Goal: Transaction & Acquisition: Purchase product/service

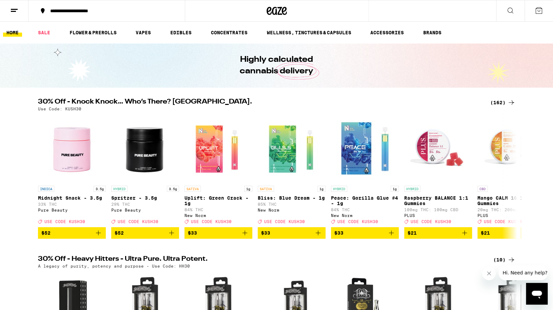
scroll to position [6, 0]
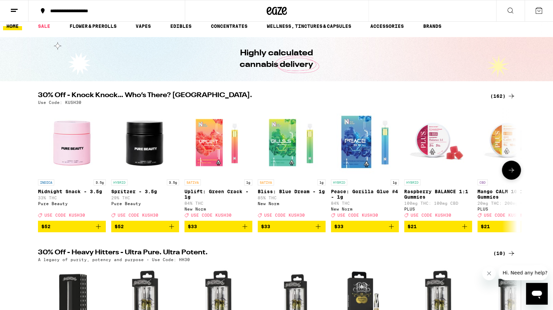
click at [515, 171] on icon at bounding box center [511, 170] width 8 height 8
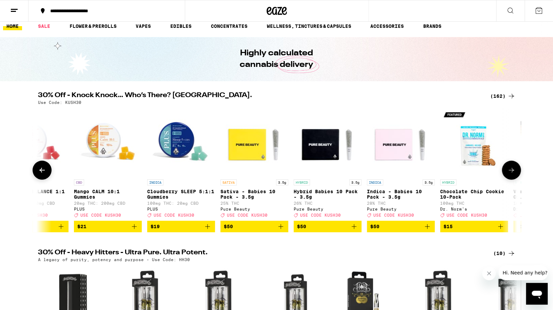
click at [515, 171] on icon at bounding box center [511, 170] width 8 height 8
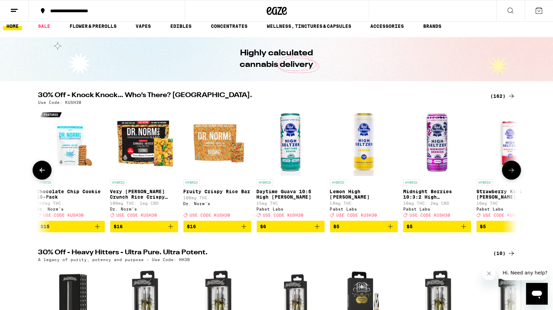
scroll to position [0, 807]
click at [515, 171] on icon at bounding box center [511, 170] width 8 height 8
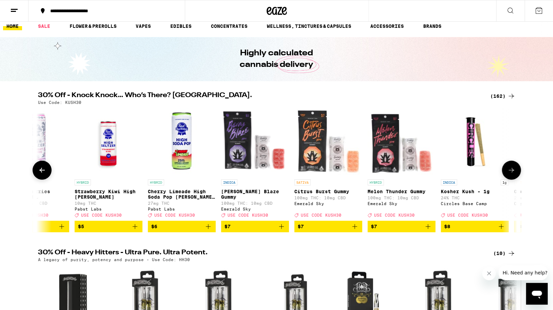
scroll to position [0, 1211]
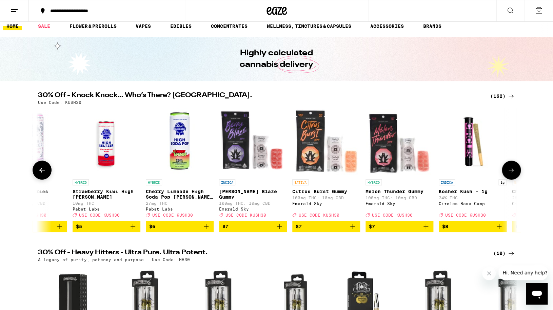
click at [515, 171] on button at bounding box center [511, 169] width 19 height 19
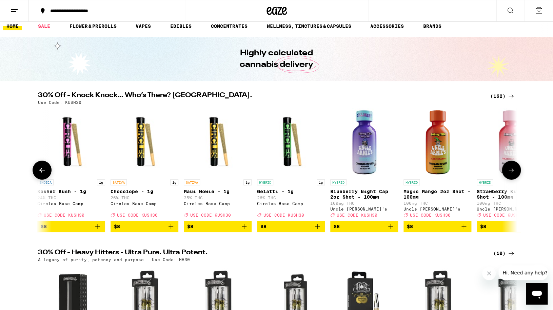
scroll to position [0, 1614]
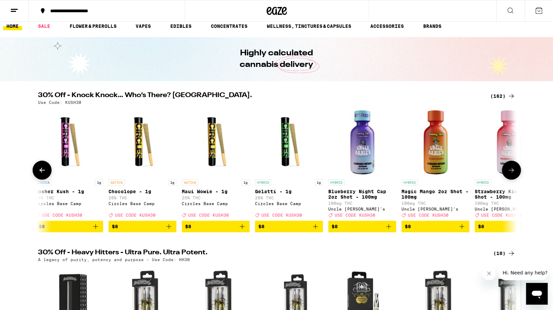
click at [515, 171] on button at bounding box center [511, 169] width 19 height 19
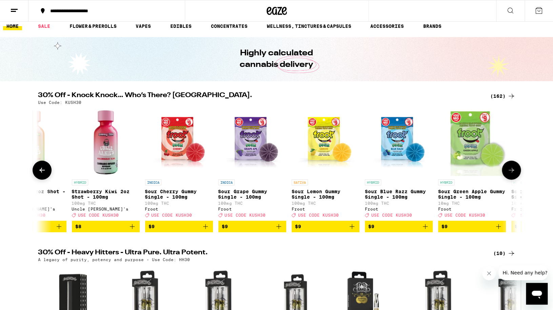
scroll to position [0, 2018]
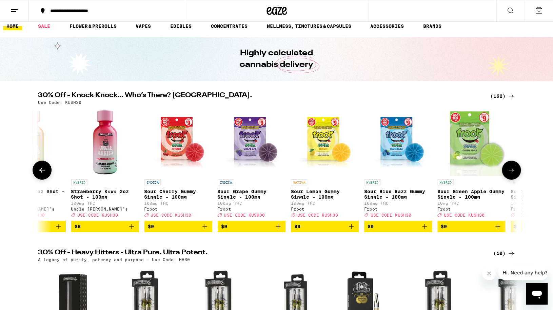
click at [515, 171] on button at bounding box center [511, 169] width 19 height 19
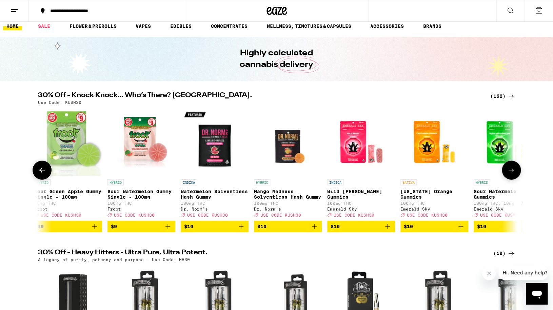
scroll to position [0, 2421]
click at [515, 171] on button at bounding box center [511, 169] width 19 height 19
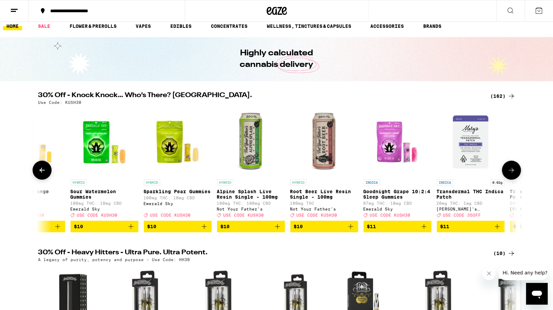
scroll to position [0, 2825]
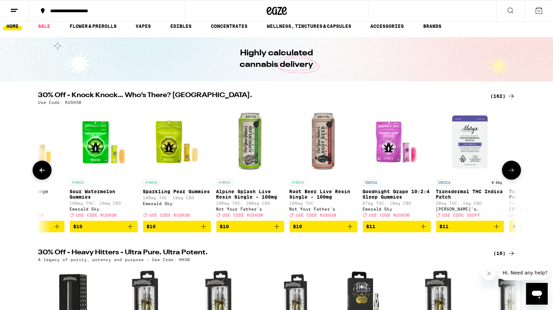
click at [515, 171] on button at bounding box center [511, 169] width 19 height 19
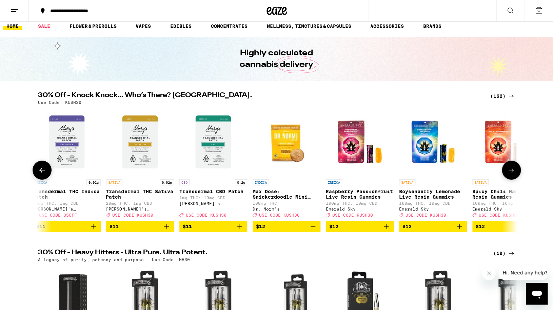
scroll to position [0, 3229]
click at [515, 171] on button at bounding box center [511, 169] width 19 height 19
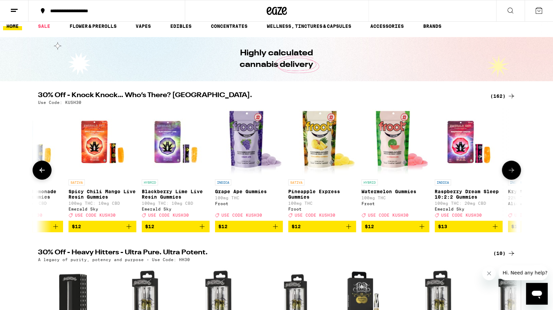
click at [515, 171] on button at bounding box center [511, 169] width 19 height 19
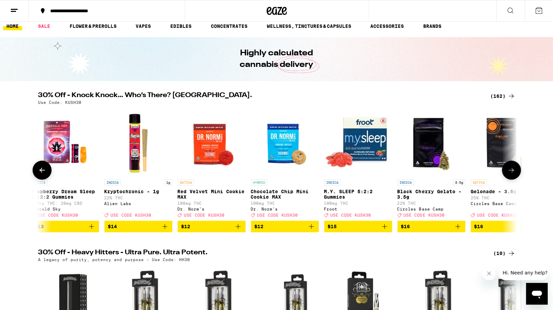
click at [515, 171] on button at bounding box center [511, 169] width 19 height 19
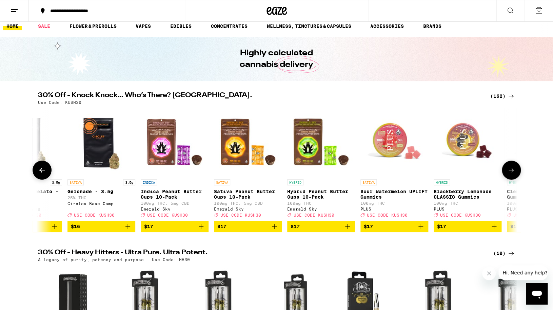
scroll to position [0, 4439]
click at [515, 171] on button at bounding box center [511, 169] width 19 height 19
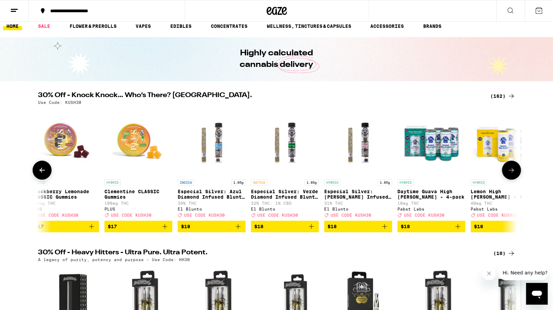
scroll to position [0, 4843]
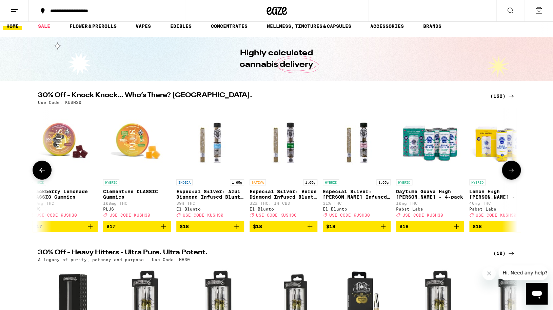
click at [515, 171] on button at bounding box center [511, 169] width 19 height 19
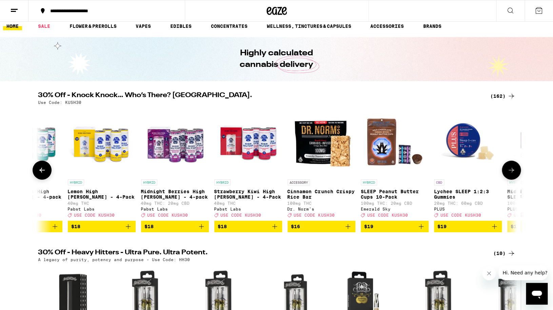
scroll to position [0, 5246]
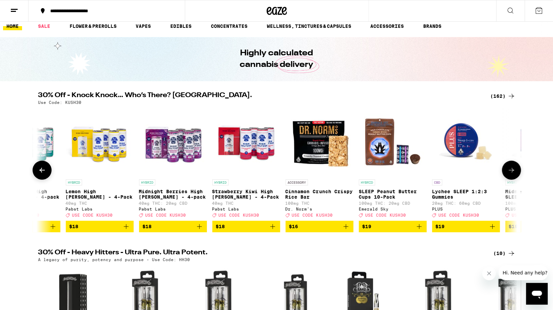
click at [515, 171] on button at bounding box center [511, 169] width 19 height 19
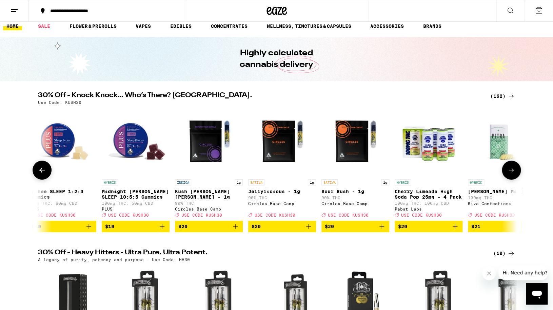
click at [515, 171] on button at bounding box center [511, 169] width 19 height 19
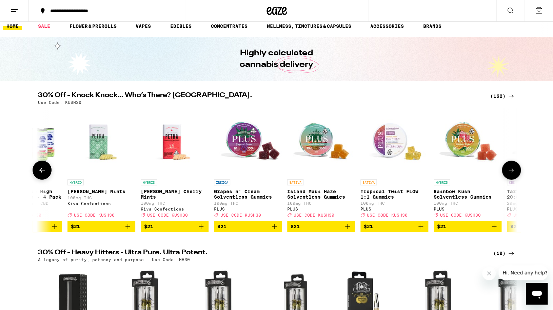
scroll to position [0, 6054]
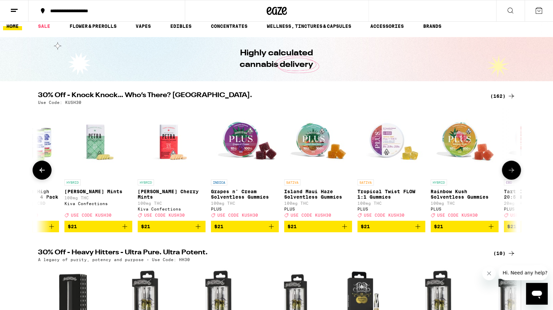
click at [126, 230] on icon "Add to bag" at bounding box center [125, 226] width 8 height 8
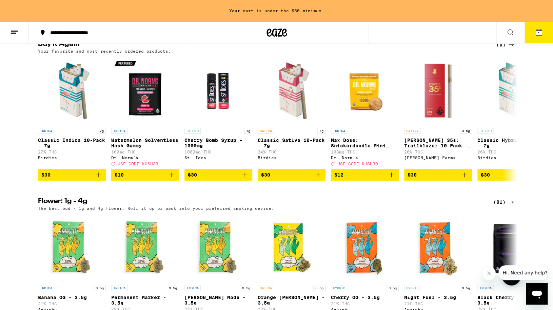
scroll to position [546, 0]
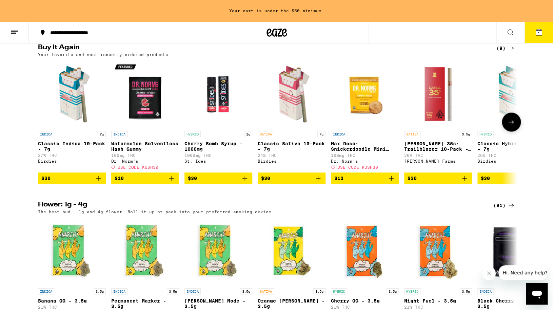
click at [100, 182] on icon "Add to bag" at bounding box center [98, 178] width 8 height 8
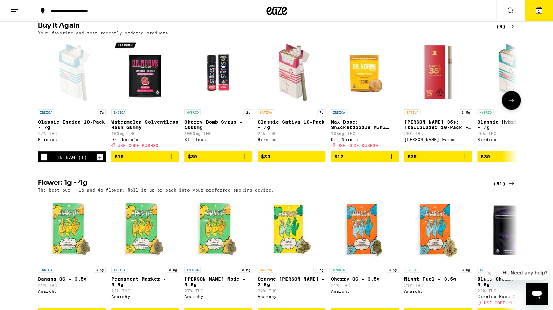
scroll to position [524, 0]
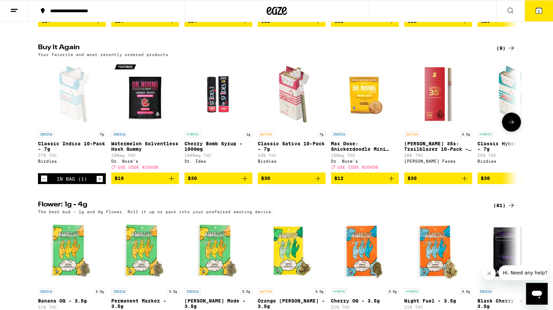
click at [516, 131] on button at bounding box center [511, 121] width 19 height 19
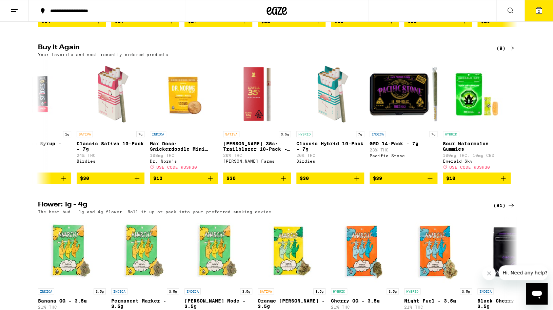
scroll to position [0, 182]
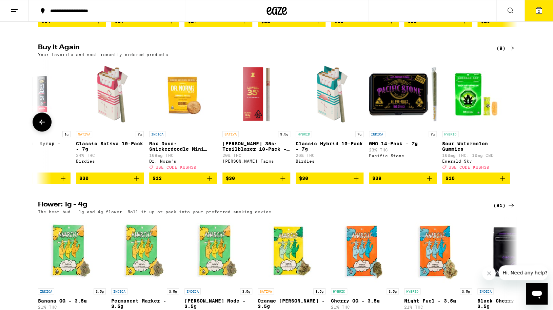
click at [356, 180] on icon "Add to bag" at bounding box center [356, 178] width 5 height 5
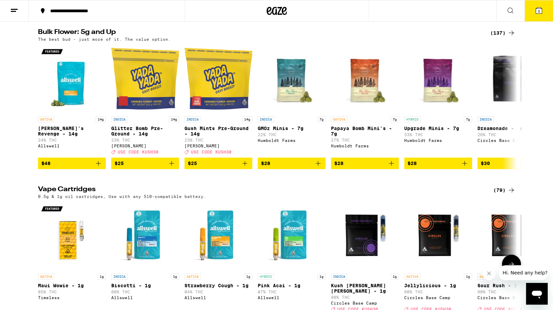
scroll to position [849, 0]
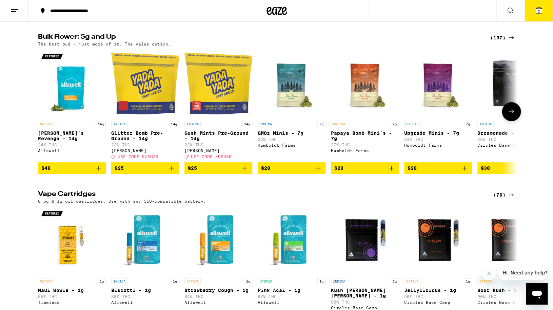
click at [174, 172] on icon "Add to bag" at bounding box center [172, 168] width 8 height 8
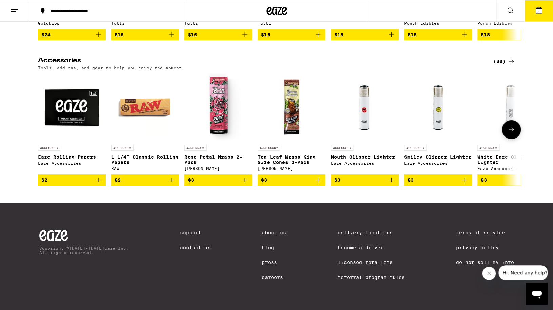
scroll to position [3058, 0]
click at [512, 134] on icon at bounding box center [511, 129] width 8 height 8
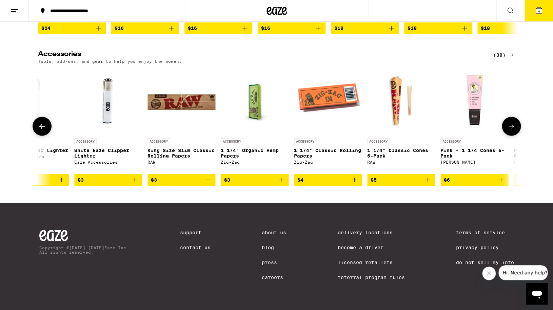
scroll to position [0, 404]
click at [512, 136] on button at bounding box center [511, 126] width 19 height 19
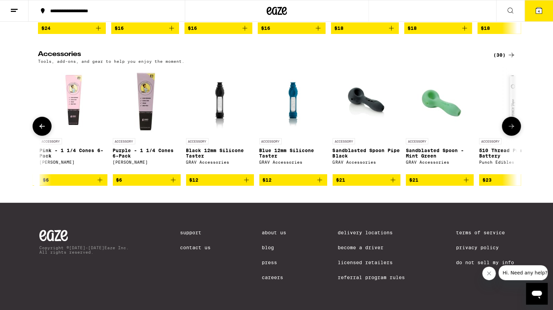
scroll to position [0, 807]
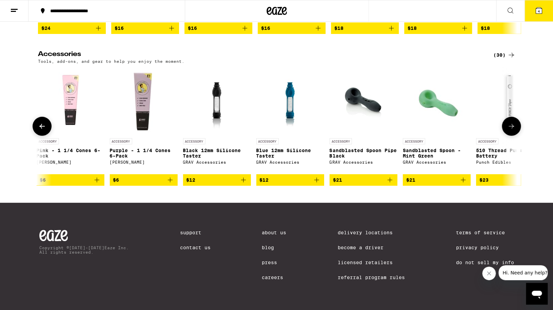
click at [99, 184] on icon "Add to bag" at bounding box center [97, 180] width 8 height 8
click at [173, 184] on icon "Add to bag" at bounding box center [170, 180] width 8 height 8
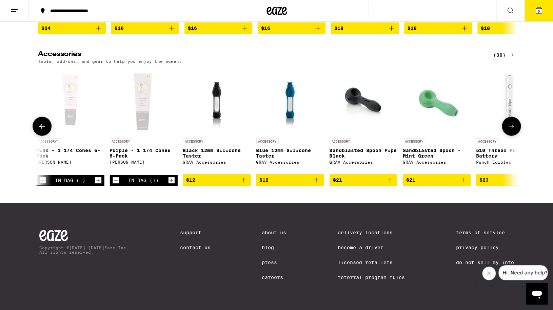
click at [509, 130] on icon at bounding box center [511, 126] width 8 height 8
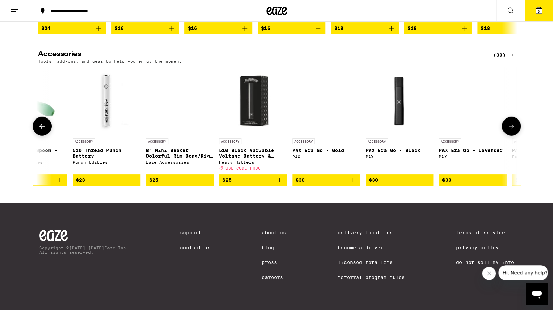
click at [509, 130] on icon at bounding box center [511, 126] width 8 height 8
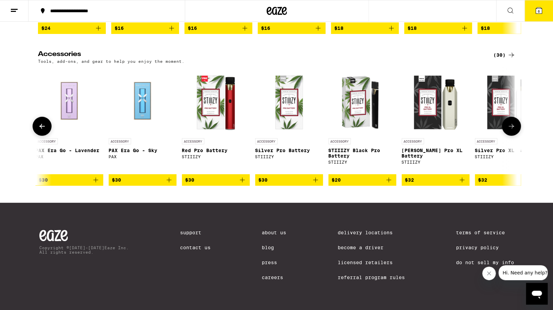
click at [509, 130] on icon at bounding box center [511, 126] width 8 height 8
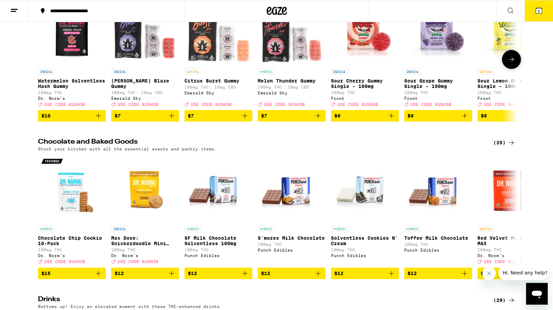
scroll to position [2128, 0]
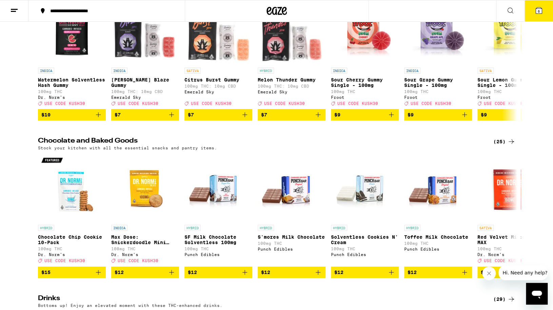
click at [534, 10] on button "6" at bounding box center [539, 10] width 28 height 21
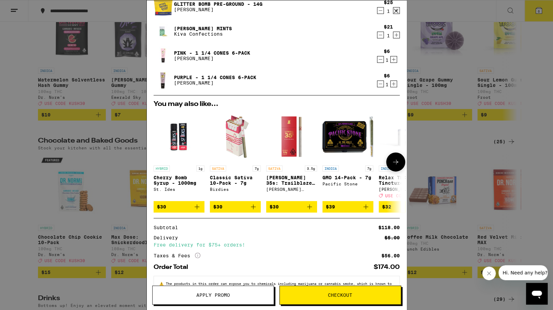
scroll to position [102, 0]
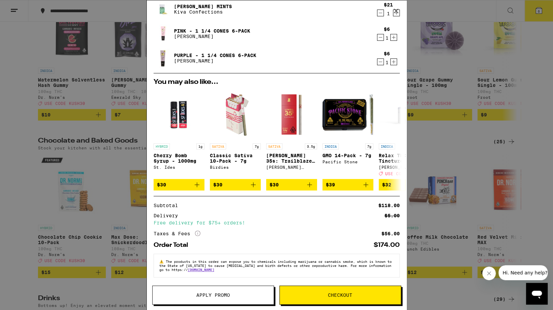
click at [223, 293] on span "Apply Promo" at bounding box center [213, 294] width 34 height 5
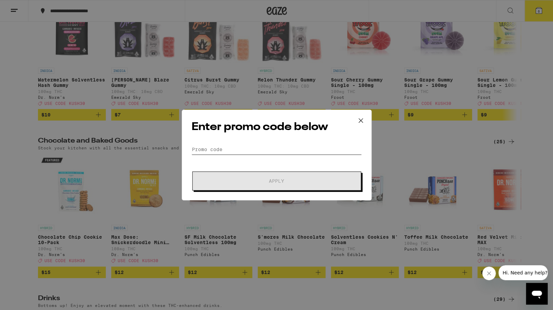
click at [261, 146] on input "Promo Code" at bounding box center [277, 149] width 170 height 10
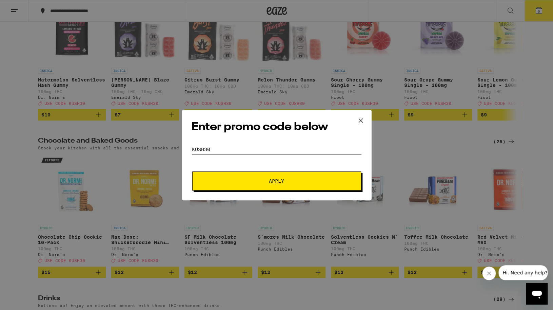
type input "kush30"
click at [269, 187] on button "Apply" at bounding box center [276, 180] width 169 height 19
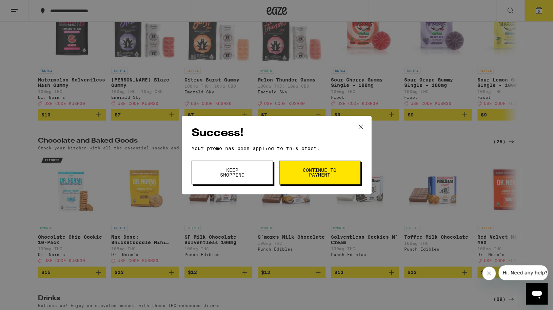
click at [252, 176] on button "Keep Shopping" at bounding box center [232, 172] width 81 height 24
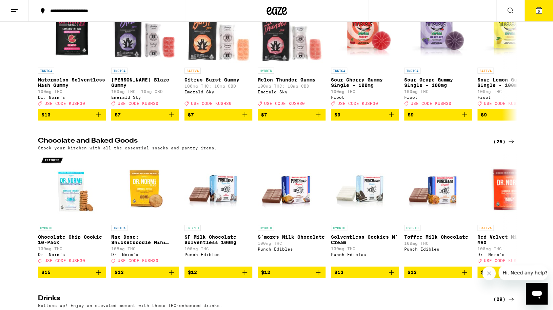
click at [534, 12] on button "6" at bounding box center [539, 10] width 28 height 21
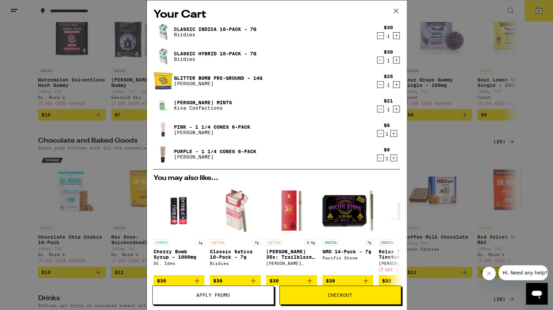
click at [331, 294] on span "Checkout" at bounding box center [340, 294] width 24 height 5
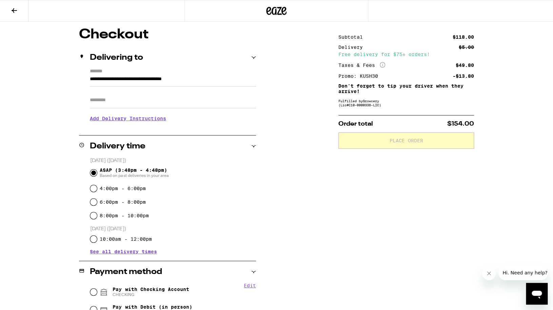
scroll to position [48, 0]
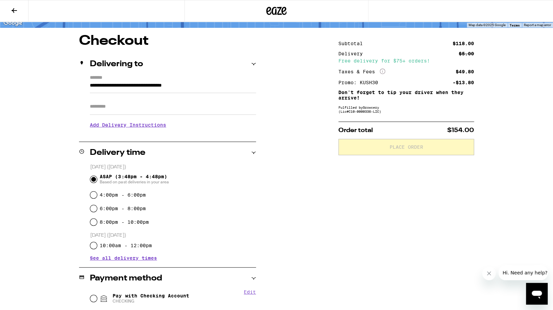
click at [126, 104] on input "Apt/Suite" at bounding box center [173, 106] width 166 height 16
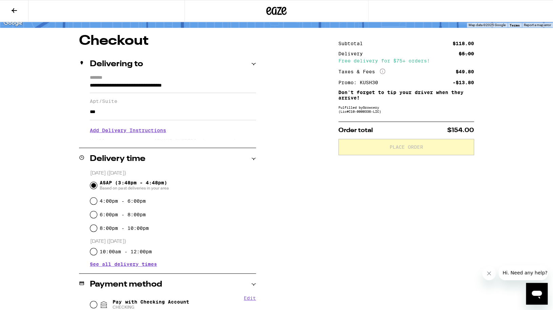
type input "***"
click at [135, 131] on h3 "Add Delivery Instructions" at bounding box center [173, 130] width 166 height 16
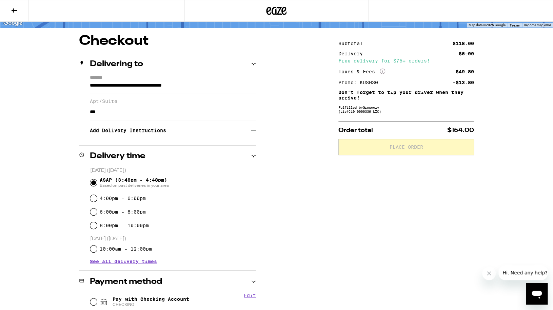
click at [135, 131] on h3 "Add Delivery Instructions" at bounding box center [170, 130] width 161 height 16
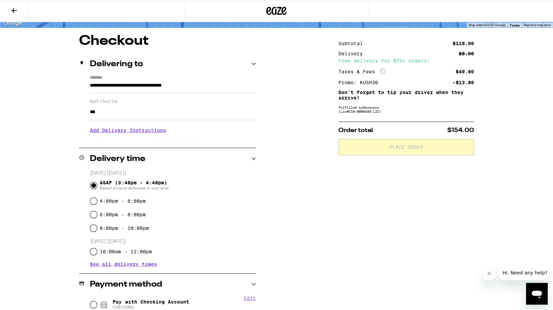
click at [141, 134] on h3 "Add Delivery Instructions" at bounding box center [173, 130] width 166 height 16
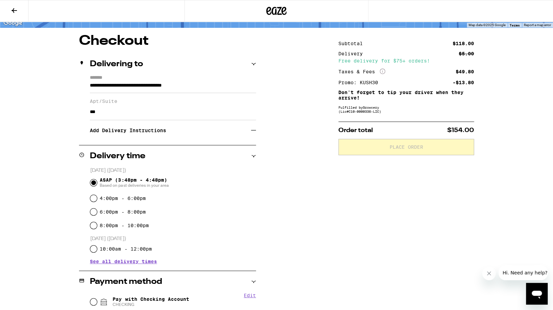
click at [141, 134] on h3 "Add Delivery Instructions" at bounding box center [170, 130] width 161 height 16
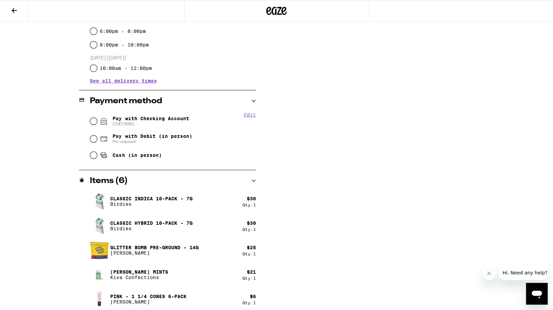
scroll to position [232, 0]
click at [94, 139] on input "Pay with Debit (in person) Pin required" at bounding box center [93, 137] width 7 height 7
radio input "true"
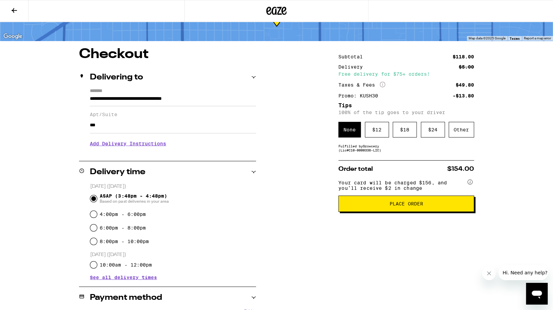
scroll to position [31, 0]
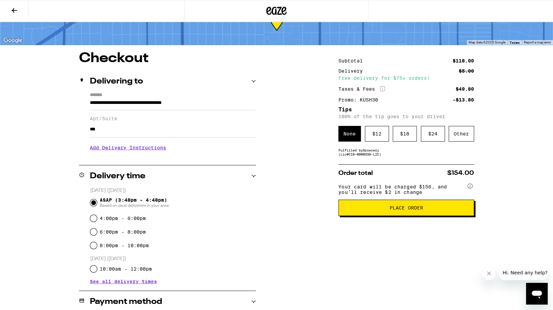
click at [103, 149] on h3 "Add Delivery Instructions" at bounding box center [173, 148] width 166 height 16
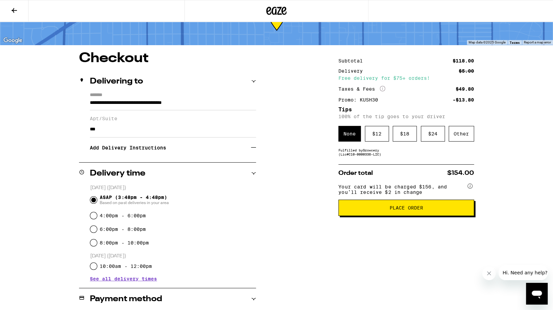
click at [254, 148] on icon at bounding box center [253, 147] width 5 height 0
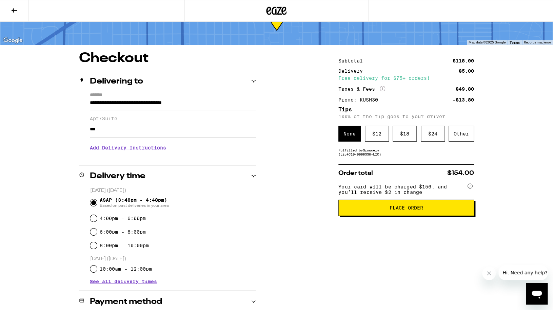
click at [254, 150] on h3 "Add Delivery Instructions" at bounding box center [173, 148] width 166 height 16
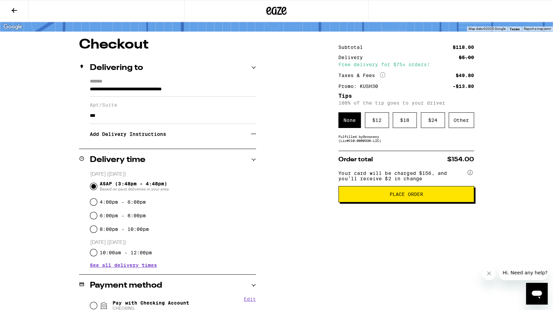
scroll to position [0, 0]
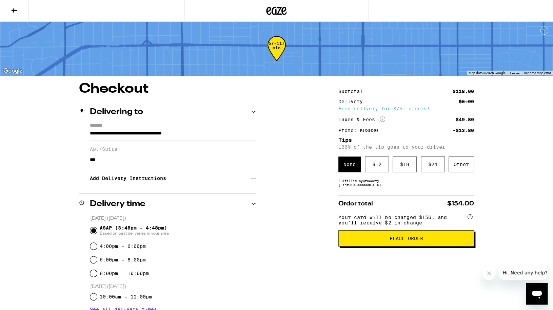
click at [16, 11] on icon at bounding box center [14, 10] width 5 height 5
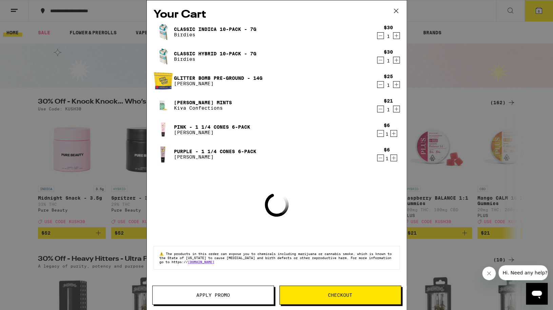
click at [379, 110] on icon "Decrement" at bounding box center [380, 109] width 6 height 8
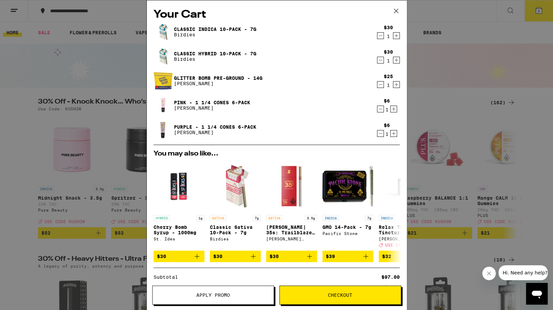
click at [382, 81] on icon "Decrement" at bounding box center [380, 84] width 6 height 8
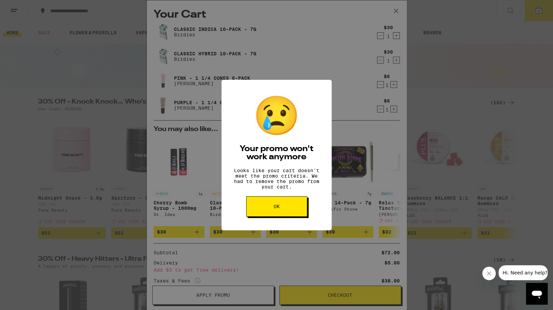
click at [266, 212] on button "OK" at bounding box center [276, 206] width 61 height 20
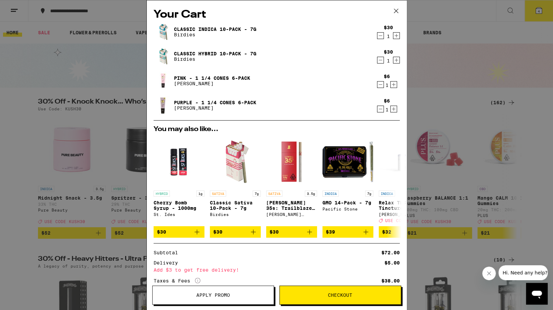
click at [393, 12] on icon at bounding box center [396, 11] width 10 height 10
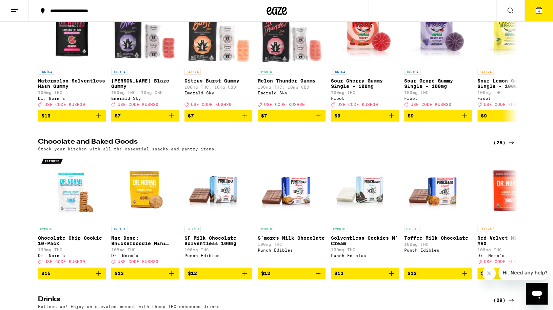
scroll to position [2197, 0]
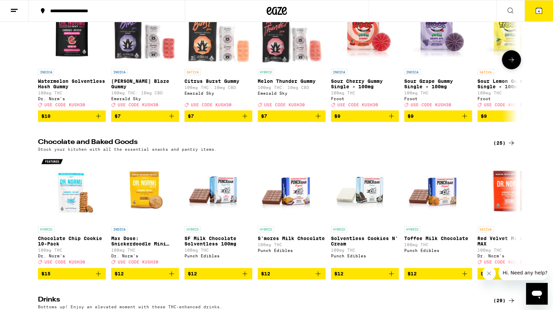
click at [514, 69] on button at bounding box center [511, 59] width 19 height 19
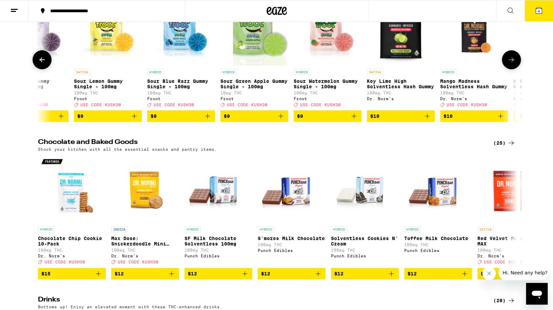
click at [514, 69] on button at bounding box center [511, 59] width 19 height 19
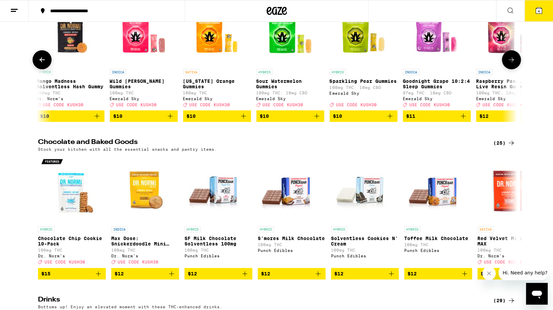
click at [514, 69] on button at bounding box center [511, 59] width 19 height 19
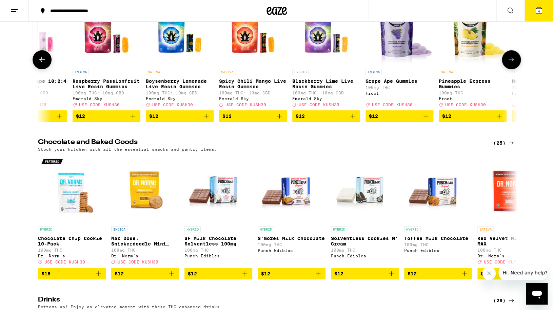
click at [514, 69] on button at bounding box center [511, 59] width 19 height 19
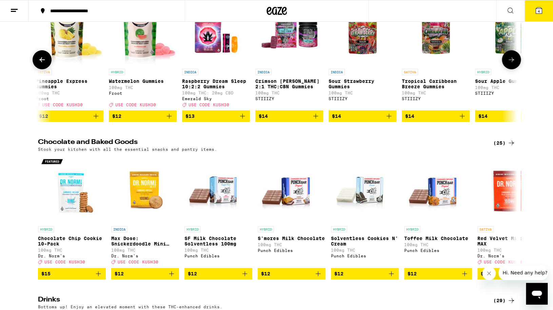
scroll to position [0, 1614]
click at [514, 69] on button at bounding box center [511, 59] width 19 height 19
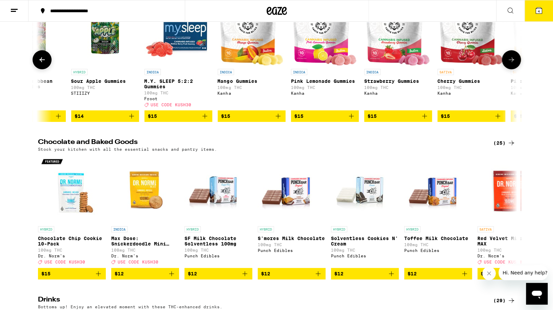
click at [514, 69] on button at bounding box center [511, 59] width 19 height 19
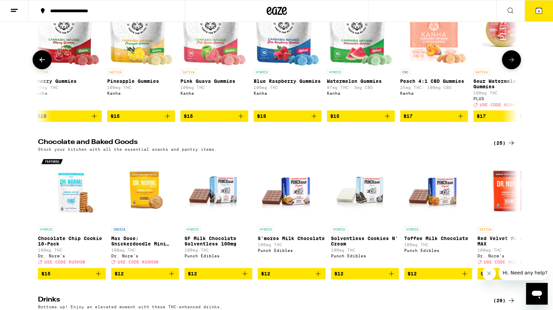
click at [514, 69] on button at bounding box center [511, 59] width 19 height 19
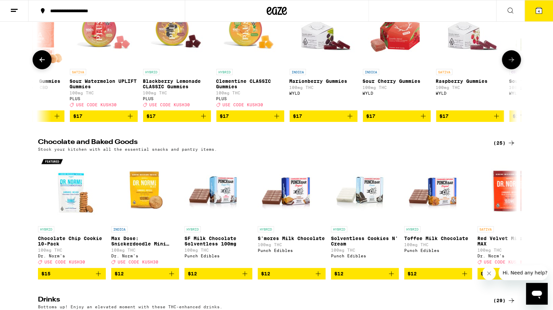
click at [514, 69] on button at bounding box center [511, 59] width 19 height 19
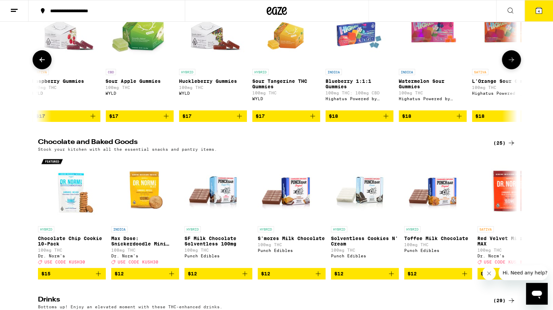
click at [514, 69] on button at bounding box center [511, 59] width 19 height 19
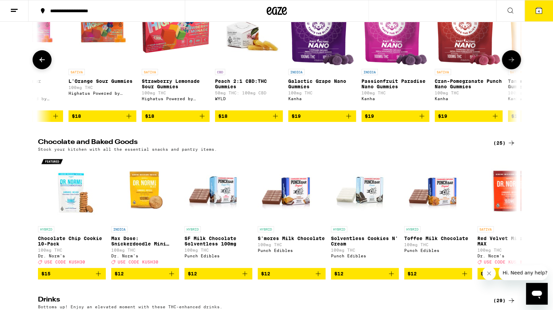
click at [514, 69] on button at bounding box center [511, 59] width 19 height 19
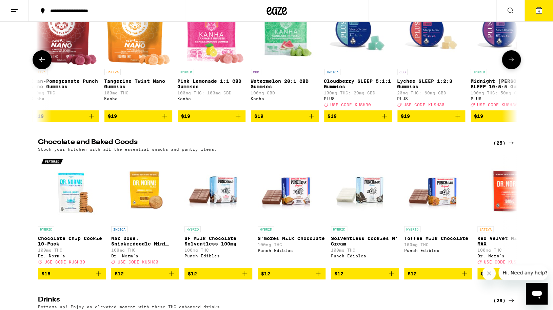
click at [514, 69] on button at bounding box center [511, 59] width 19 height 19
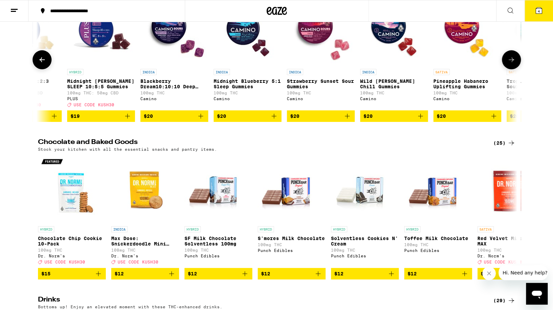
click at [514, 69] on button at bounding box center [511, 59] width 19 height 19
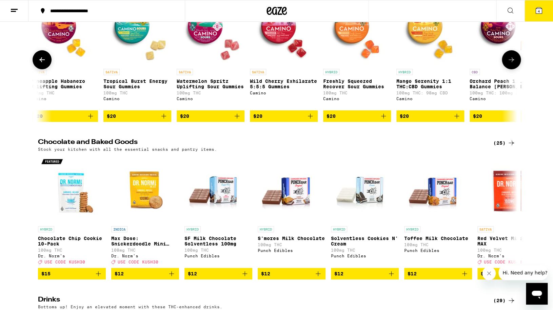
click at [514, 69] on button at bounding box center [511, 59] width 19 height 19
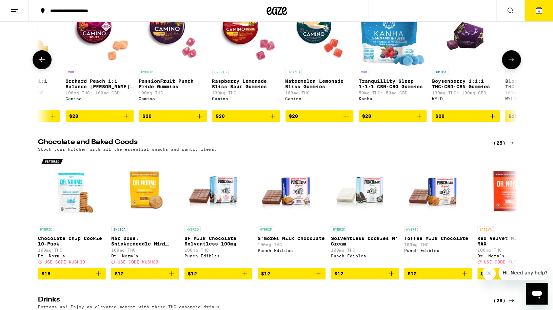
click at [514, 69] on button at bounding box center [511, 59] width 19 height 19
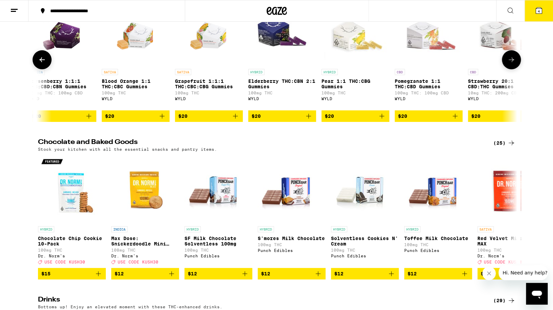
click at [514, 69] on button at bounding box center [511, 59] width 19 height 19
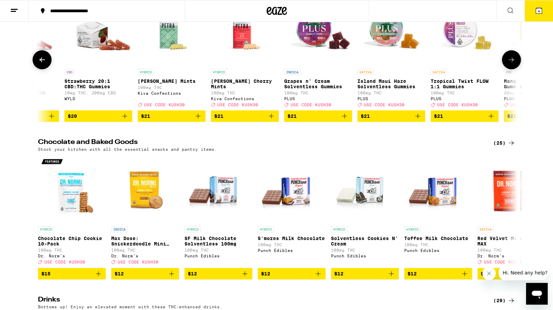
click at [514, 69] on button at bounding box center [511, 59] width 19 height 19
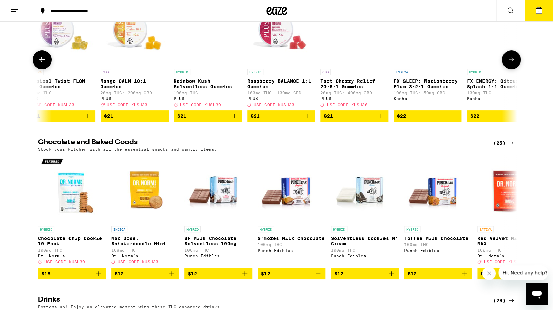
scroll to position [0, 6457]
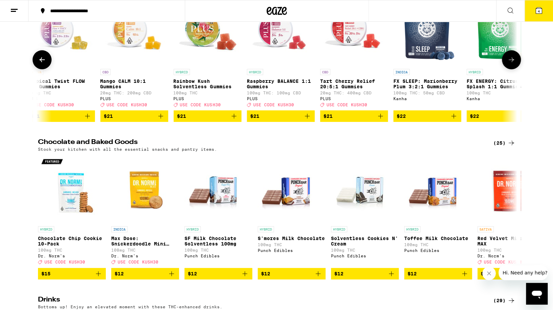
click at [40, 64] on icon at bounding box center [42, 60] width 8 height 8
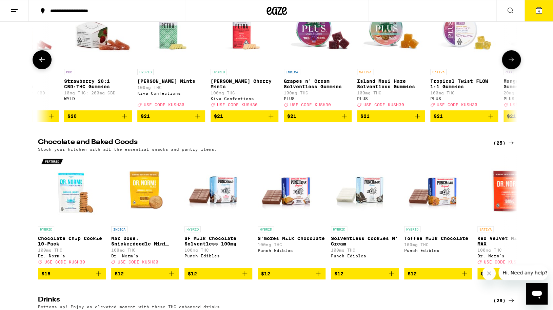
scroll to position [0, 6054]
click at [201, 120] on icon "Add to bag" at bounding box center [198, 116] width 8 height 8
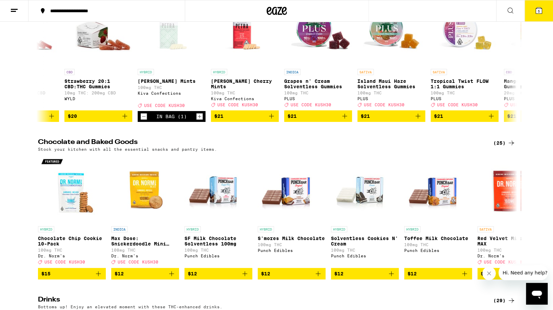
click at [541, 13] on icon at bounding box center [539, 10] width 6 height 6
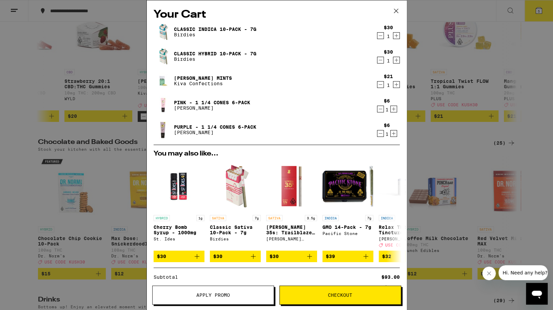
click at [196, 292] on button "Apply Promo" at bounding box center [213, 294] width 122 height 19
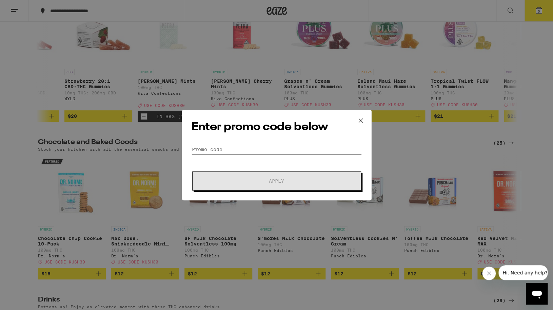
click at [244, 145] on input "Promo Code" at bounding box center [277, 149] width 170 height 10
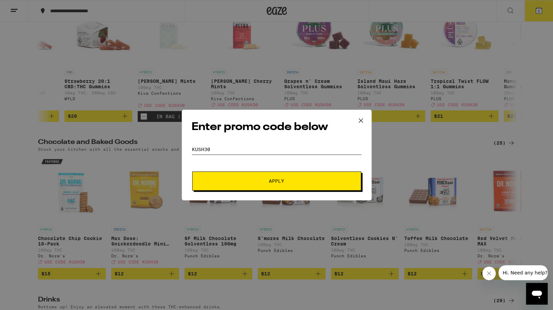
type input "kush30"
click at [281, 181] on span "Apply" at bounding box center [276, 180] width 15 height 5
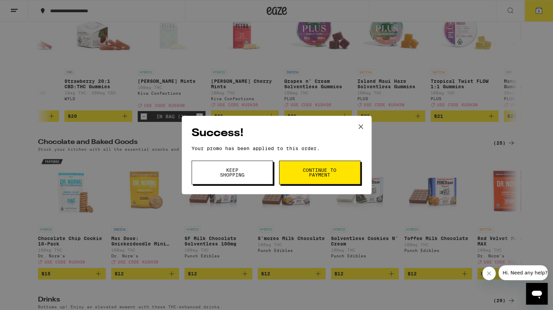
click at [304, 161] on button "Continue to payment" at bounding box center [319, 172] width 81 height 24
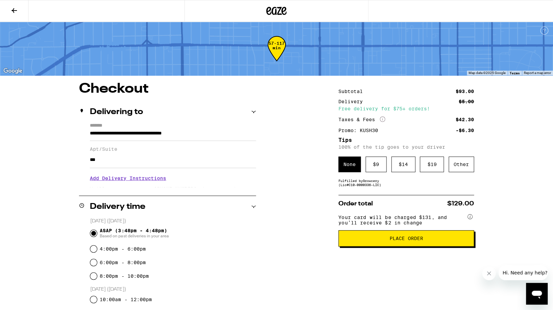
click at [140, 186] on h3 "Add Delivery Instructions" at bounding box center [173, 178] width 166 height 16
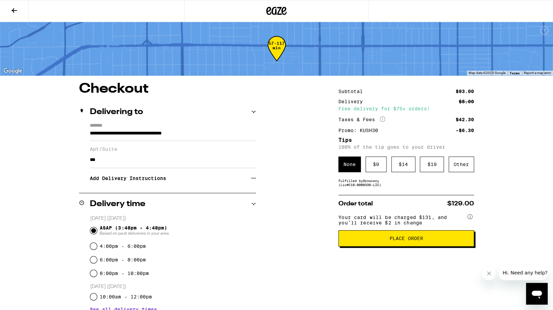
click at [413, 240] on span "Place Order" at bounding box center [407, 238] width 34 height 5
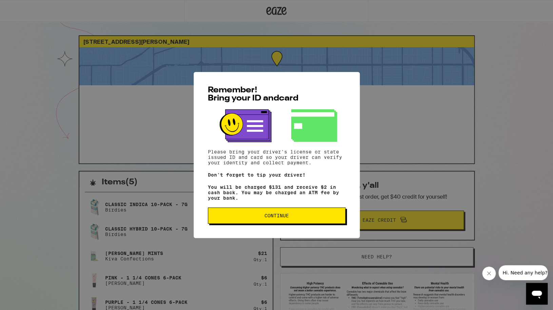
click at [302, 215] on button "Continue" at bounding box center [277, 215] width 138 height 16
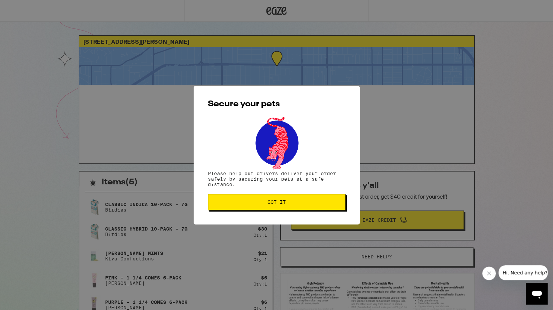
click at [292, 203] on span "Got it" at bounding box center [277, 201] width 126 height 5
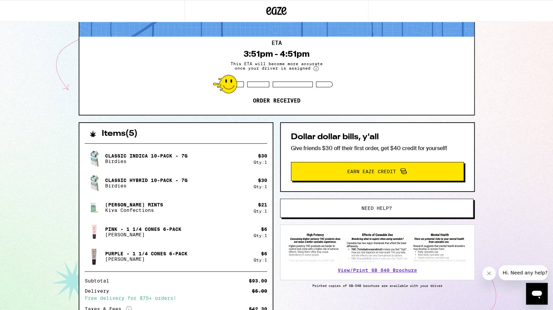
scroll to position [50, 0]
